Goal: Feedback & Contribution: Leave review/rating

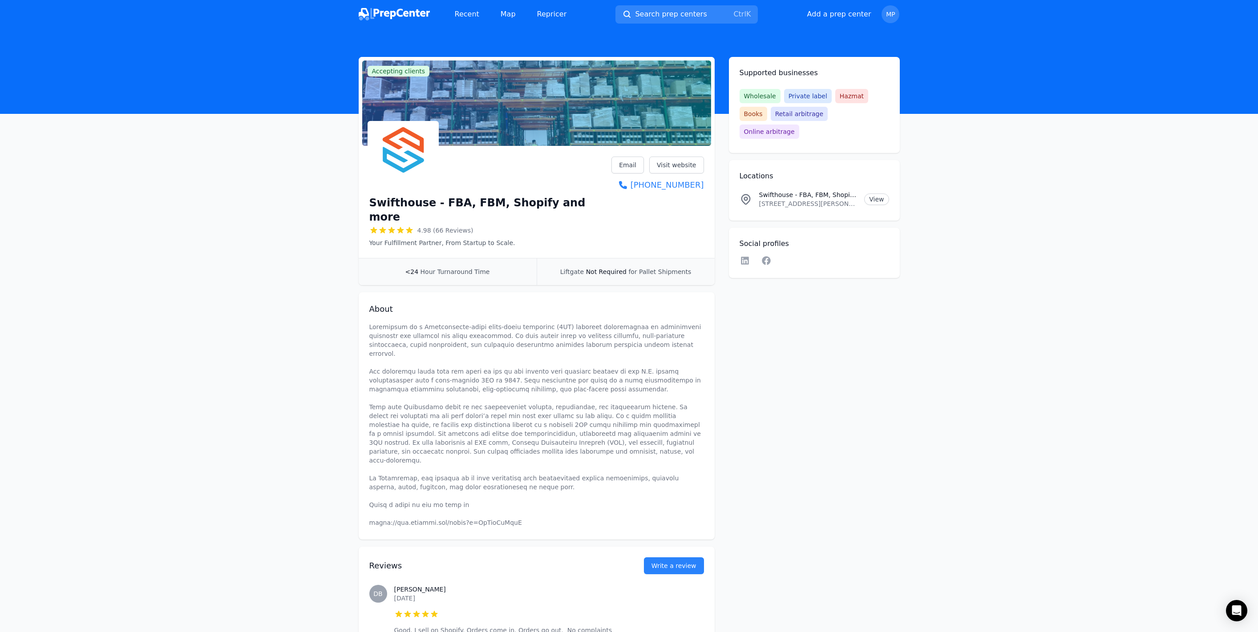
scroll to position [198, 0]
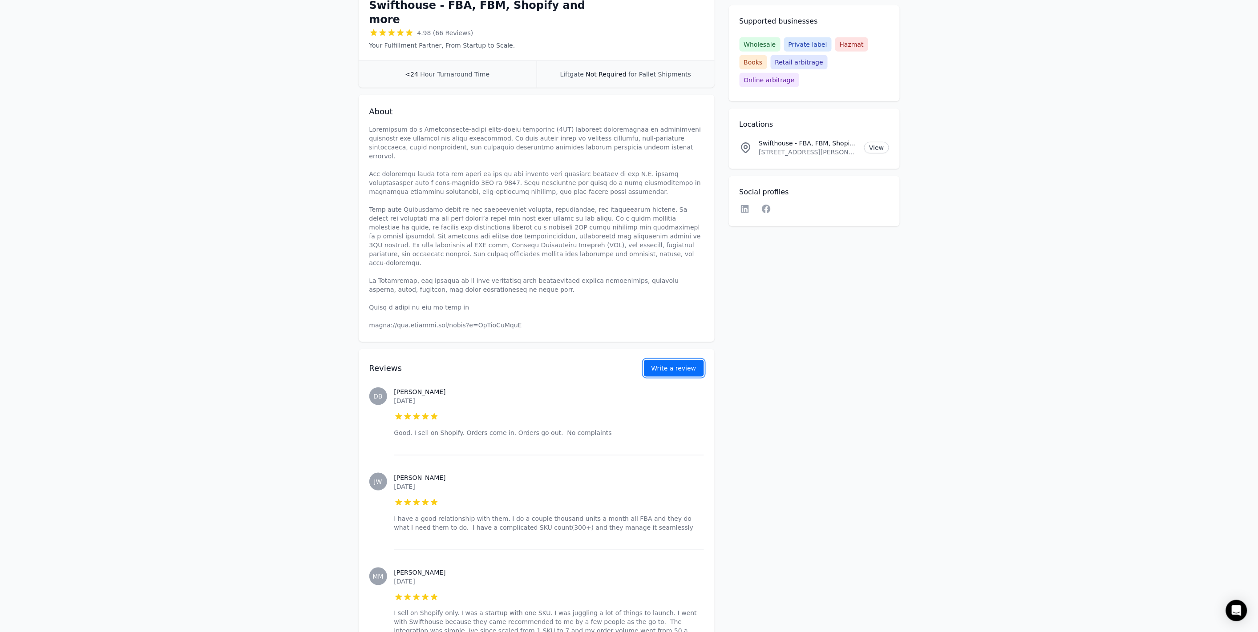
click at [680, 360] on button "Write a review" at bounding box center [674, 368] width 60 height 17
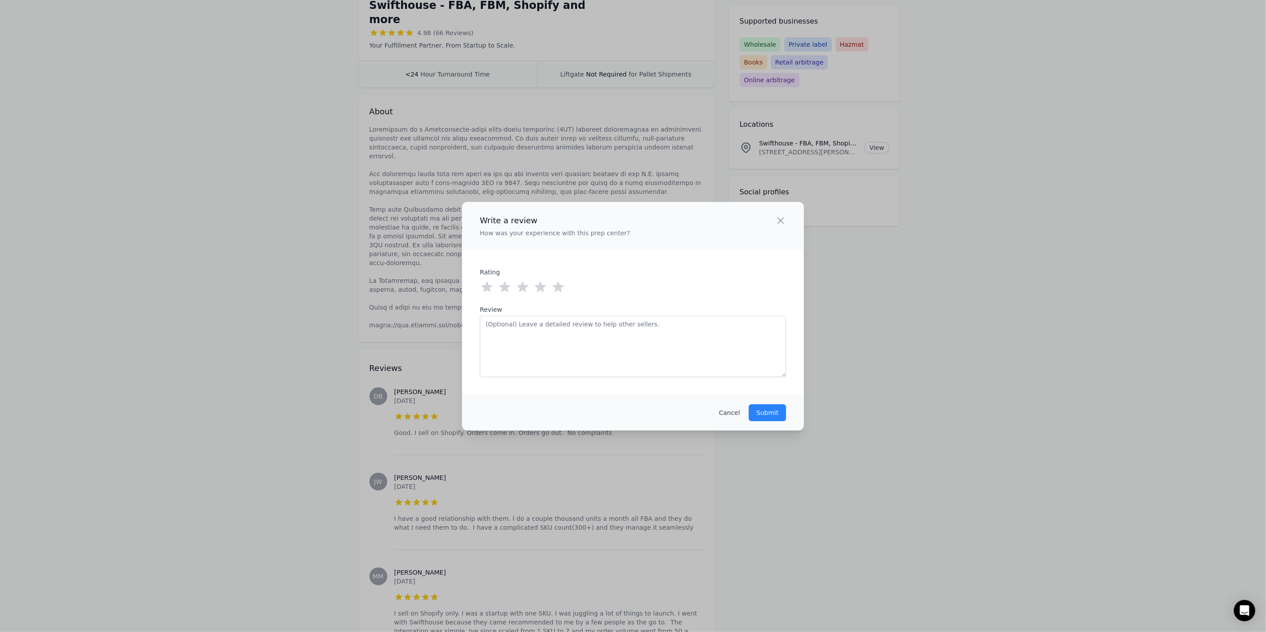
click at [558, 284] on icon at bounding box center [558, 287] width 11 height 10
click at [531, 341] on textarea "Review" at bounding box center [633, 346] width 306 height 61
type textarea "A+"
drag, startPoint x: 758, startPoint y: 403, endPoint x: 764, endPoint y: 411, distance: 9.8
click at [764, 411] on div "Cancel Submit" at bounding box center [633, 413] width 342 height 36
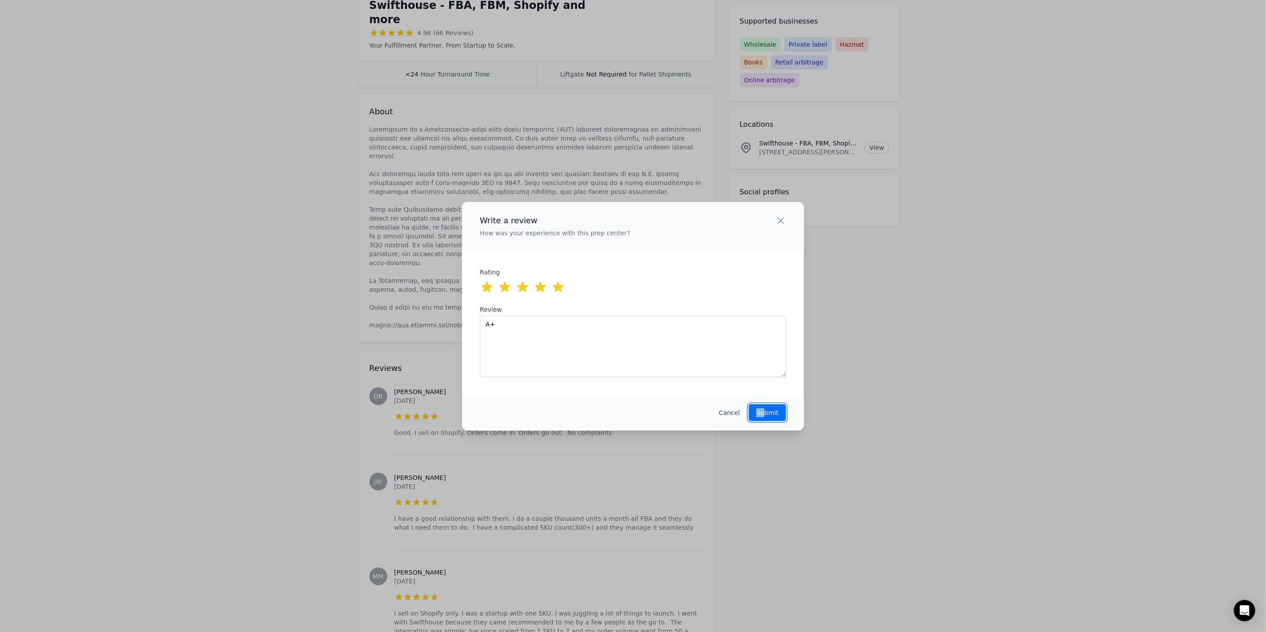
click at [764, 411] on p "Submit" at bounding box center [767, 413] width 22 height 9
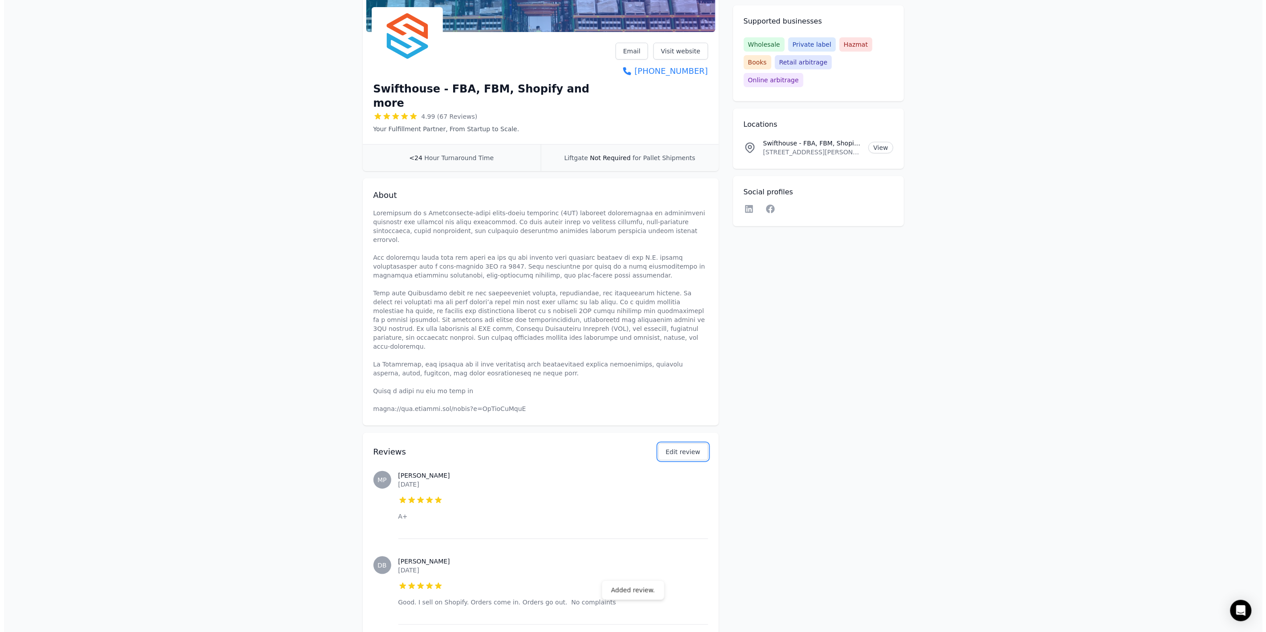
scroll to position [0, 0]
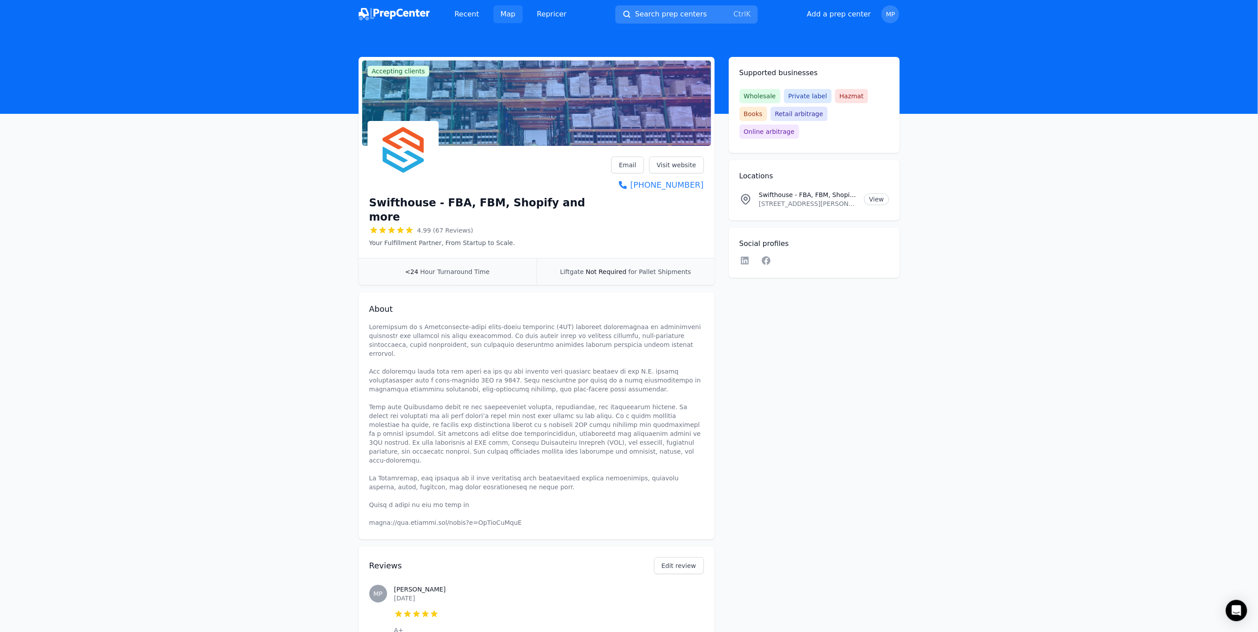
click at [498, 18] on link "Map" at bounding box center [508, 14] width 29 height 18
